Goal: Information Seeking & Learning: Learn about a topic

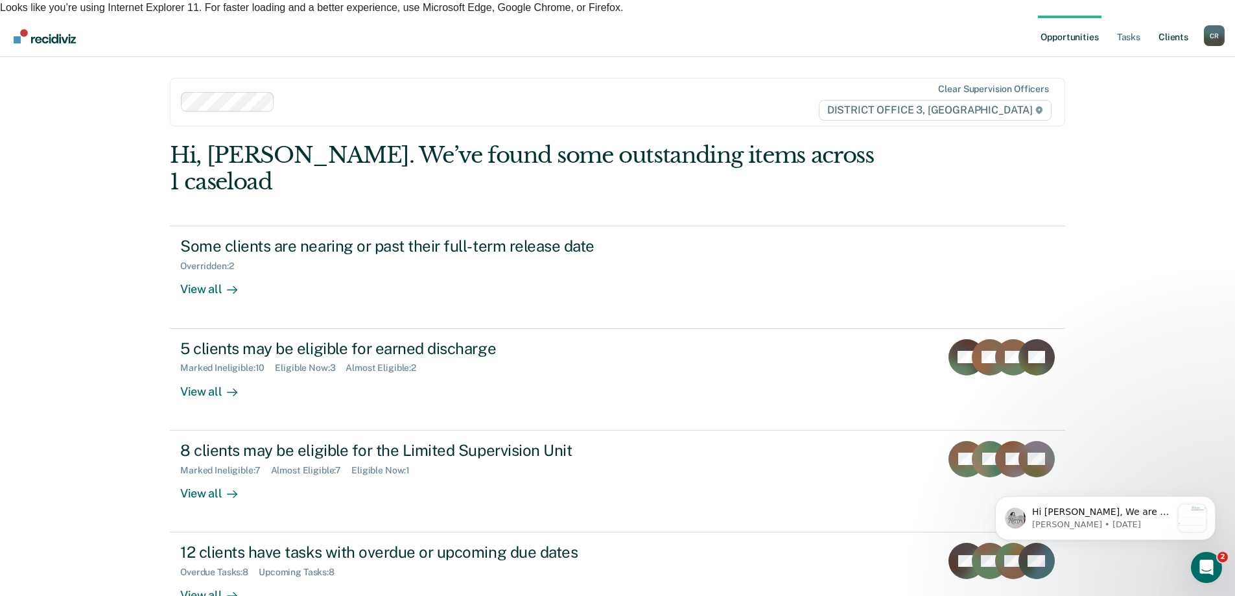
click at [1175, 23] on link "Client s" at bounding box center [1173, 36] width 35 height 41
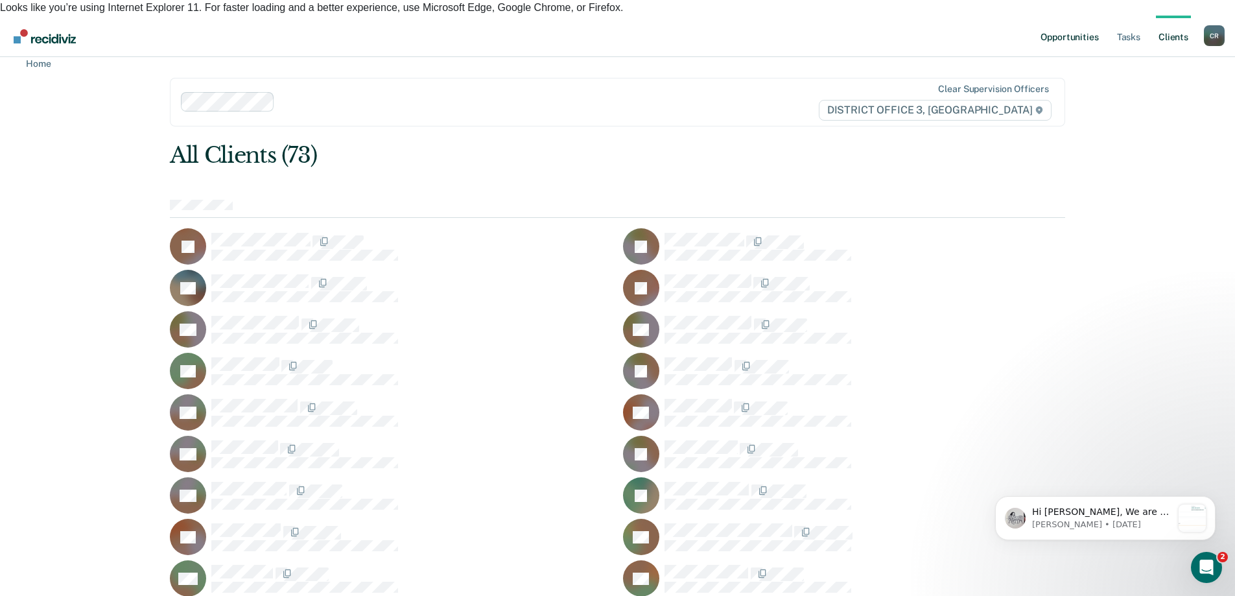
click at [1077, 28] on link "Opportunities" at bounding box center [1069, 36] width 63 height 41
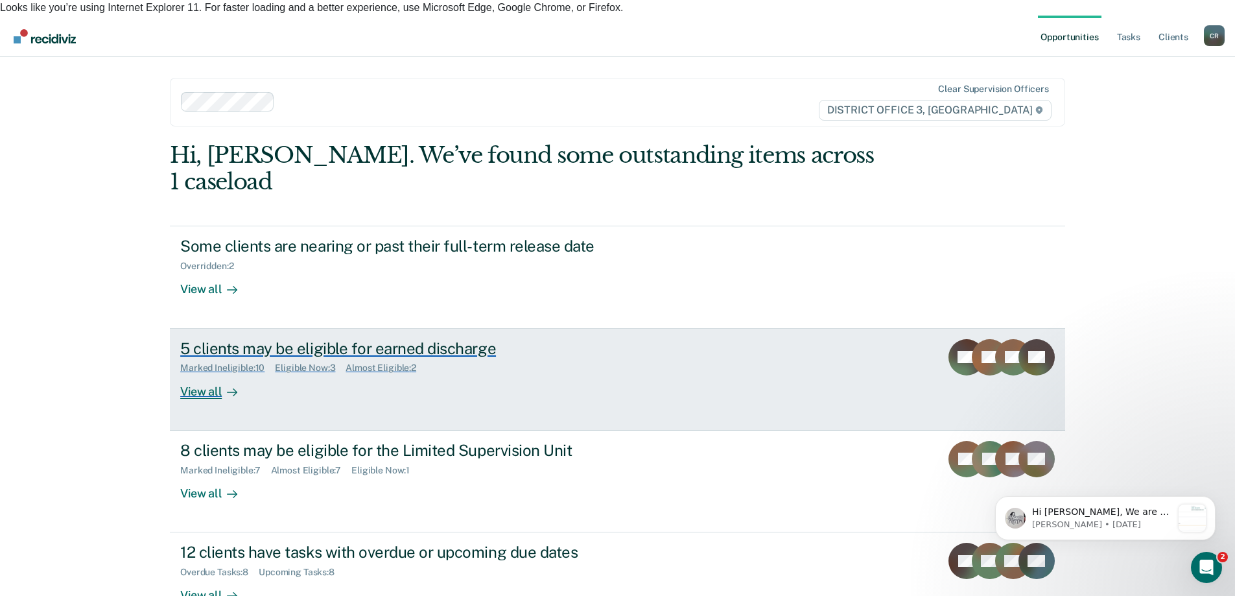
click at [602, 357] on div "Marked Ineligible : 10 Eligible Now : 3 Almost Eligible : 2" at bounding box center [407, 365] width 455 height 16
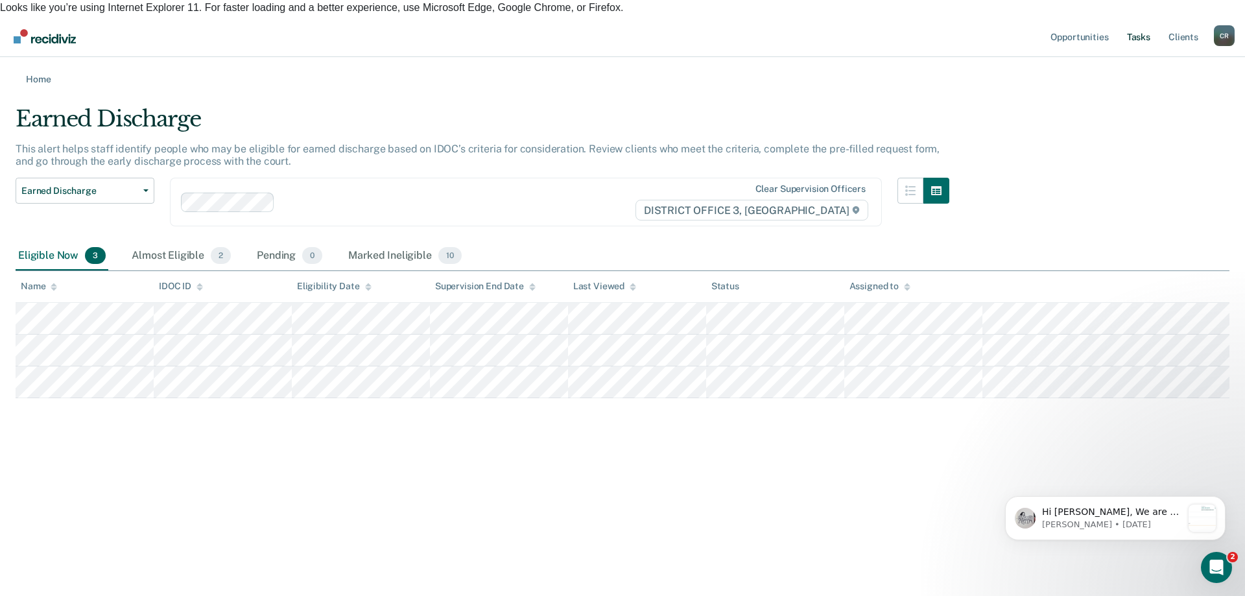
click at [1131, 20] on link "Tasks" at bounding box center [1138, 36] width 29 height 41
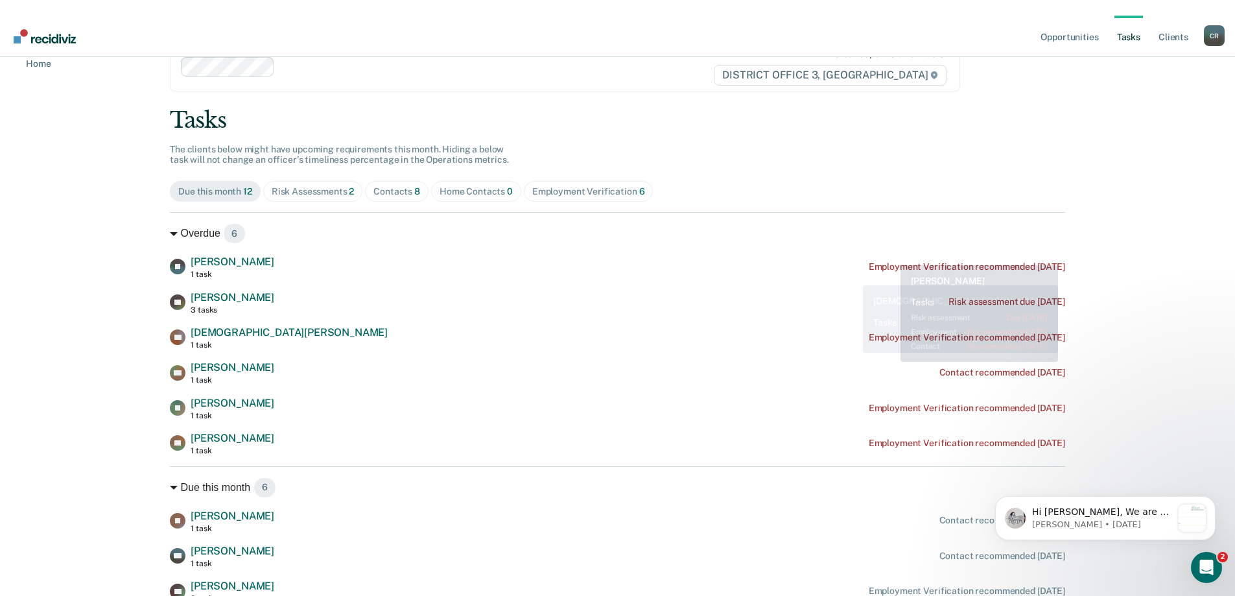
scroll to position [32, 0]
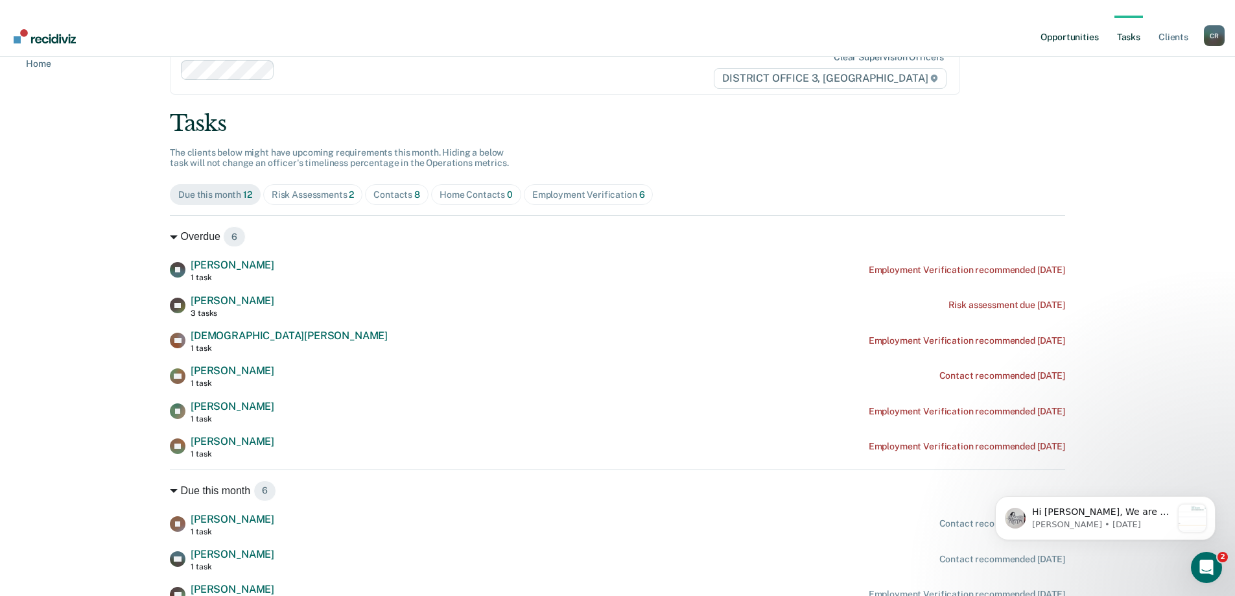
click at [1077, 24] on link "Opportunities" at bounding box center [1069, 36] width 63 height 41
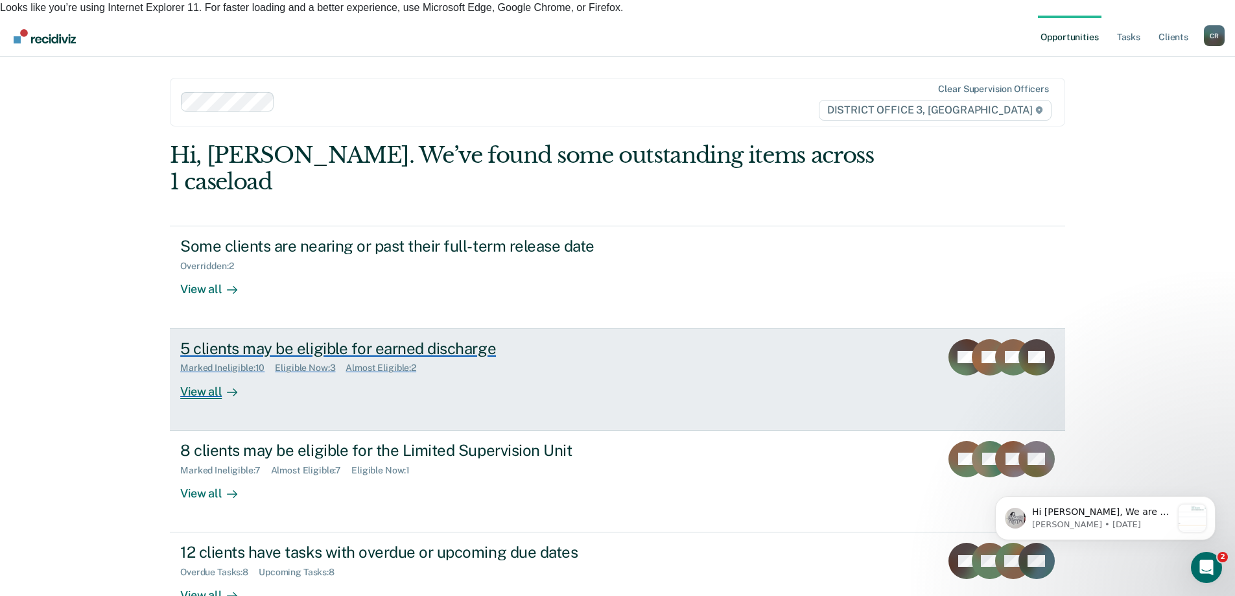
click at [645, 349] on div "5 clients may be eligible for earned discharge Marked Ineligible : 10 Eligible …" at bounding box center [423, 369] width 486 height 60
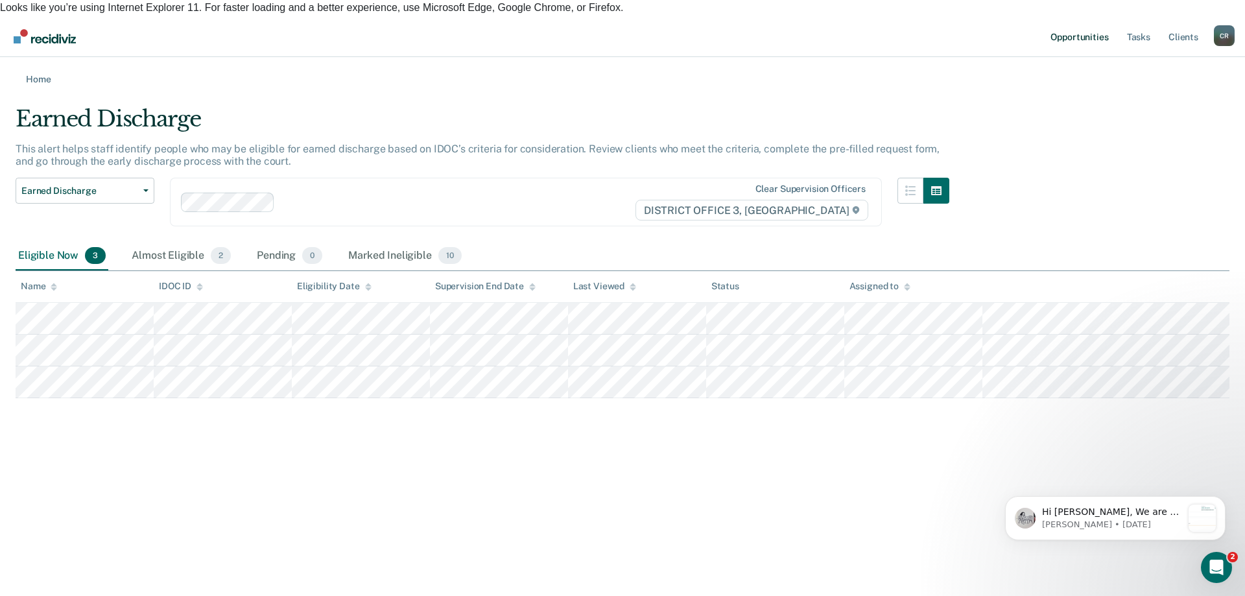
click at [1053, 28] on link "Opportunities" at bounding box center [1079, 36] width 63 height 41
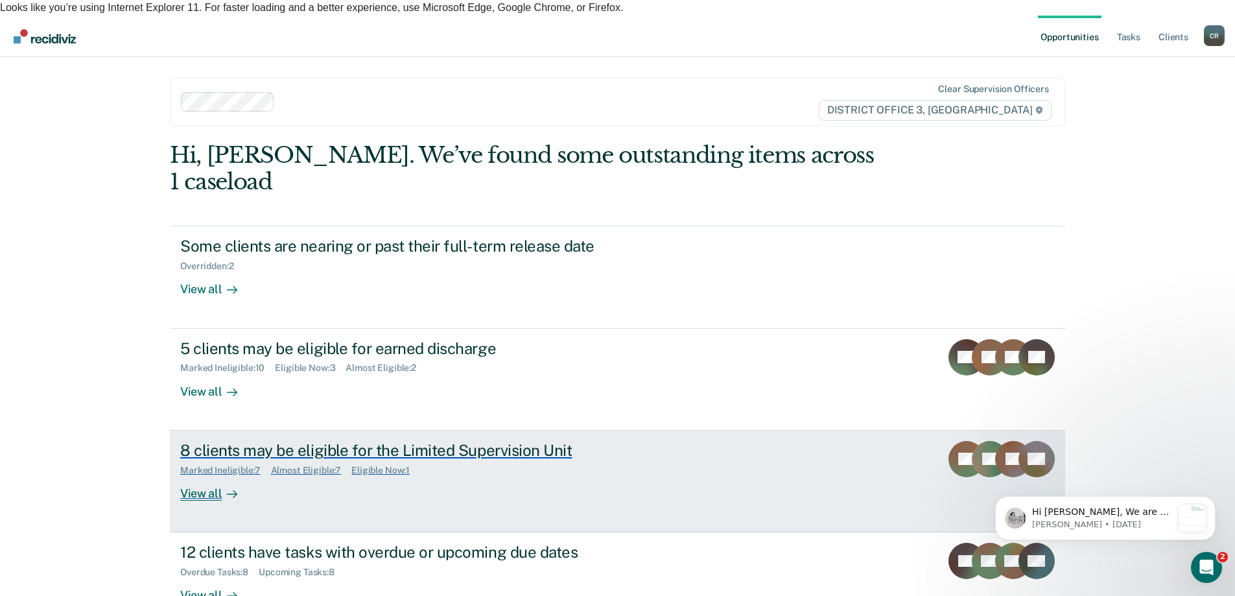
click at [700, 430] on link "8 clients may be eligible for the Limited Supervision Unit Marked Ineligible : …" at bounding box center [617, 481] width 895 height 102
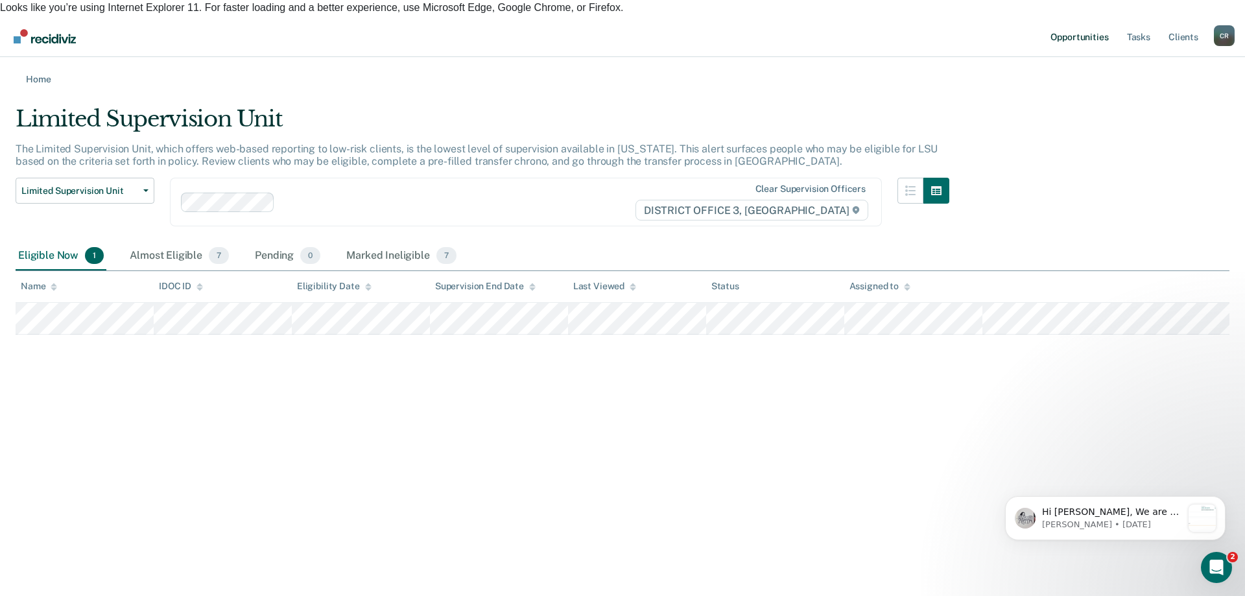
click at [1062, 32] on link "Opportunities" at bounding box center [1079, 36] width 63 height 41
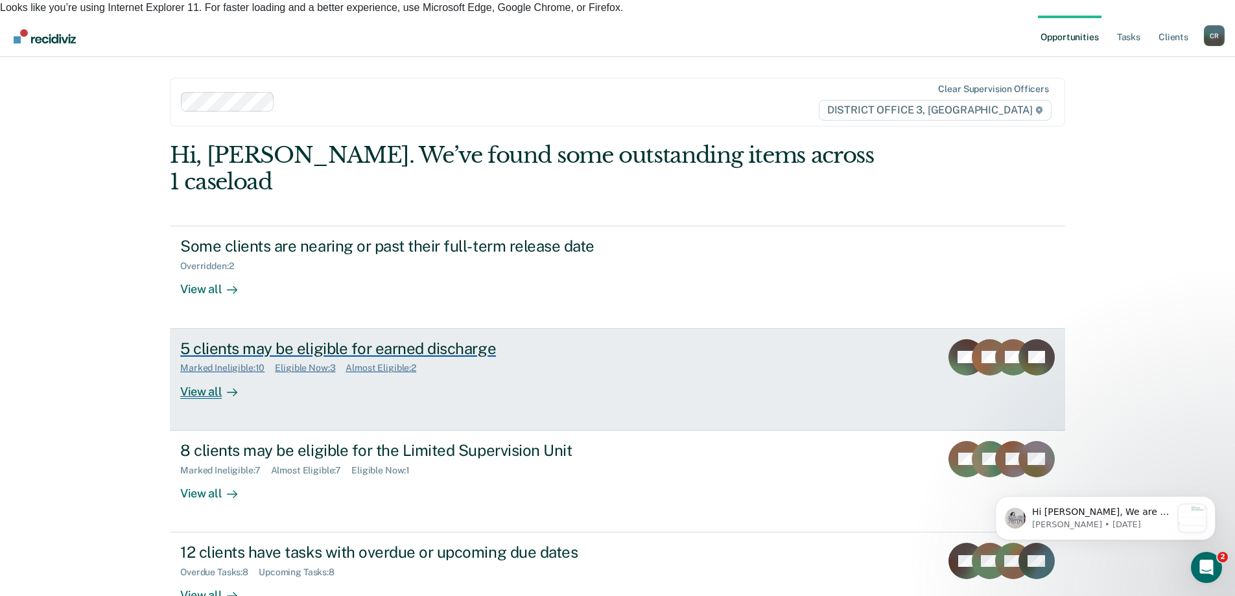
scroll to position [48, 0]
